Goal: Task Accomplishment & Management: Manage account settings

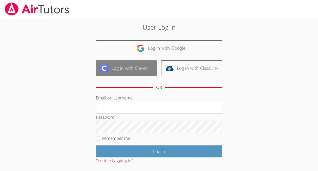
click at [137, 74] on link "Log in with Clever" at bounding box center [126, 68] width 61 height 16
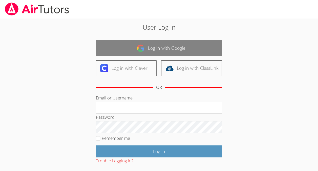
click at [201, 48] on link "Log in with Google" at bounding box center [159, 48] width 127 height 16
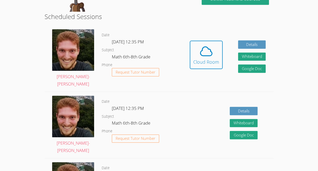
scroll to position [123, 0]
